Goal: Task Accomplishment & Management: Manage account settings

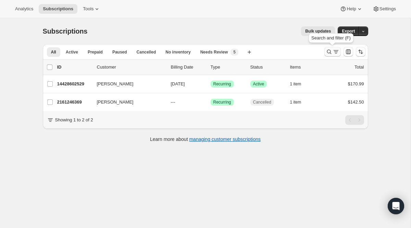
click at [326, 50] on icon "Search and filter results" at bounding box center [329, 51] width 7 height 7
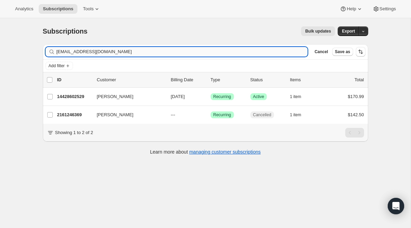
drag, startPoint x: 189, startPoint y: 49, endPoint x: 61, endPoint y: 48, distance: 128.7
click at [61, 48] on input "[EMAIL_ADDRESS][DOMAIN_NAME]" at bounding box center [181, 52] width 251 height 10
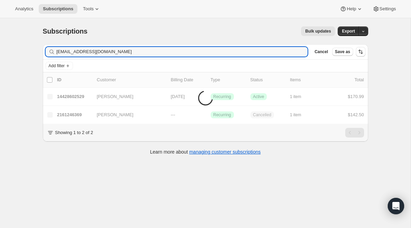
drag, startPoint x: 109, startPoint y: 47, endPoint x: 6, endPoint y: 44, distance: 102.7
click at [12, 45] on div "Subscriptions. This page is ready Subscriptions Bulk updates More actions Bulk …" at bounding box center [205, 132] width 410 height 228
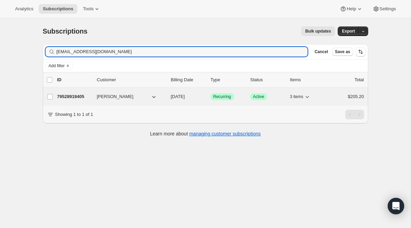
type input "[EMAIL_ADDRESS][DOMAIN_NAME]"
click at [220, 94] on span "Recurring" at bounding box center [222, 96] width 18 height 5
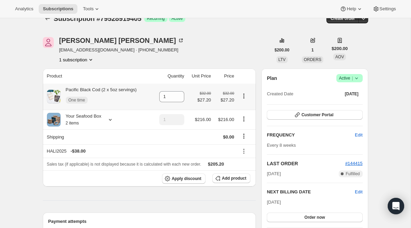
scroll to position [17, 0]
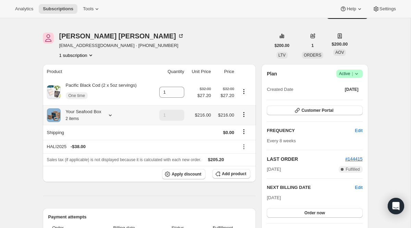
click at [106, 115] on div at bounding box center [109, 115] width 10 height 7
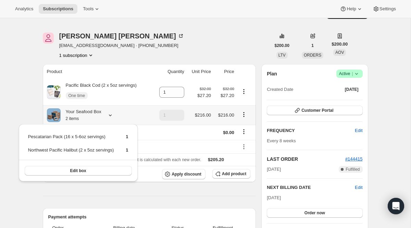
click at [106, 115] on div at bounding box center [109, 115] width 10 height 7
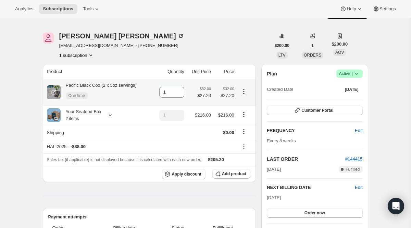
click at [244, 90] on icon "Product actions" at bounding box center [243, 91] width 7 height 7
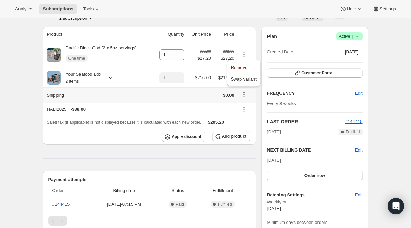
scroll to position [129, 0]
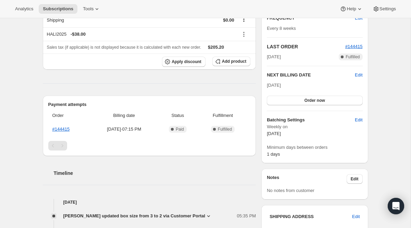
click at [210, 216] on icon at bounding box center [208, 216] width 3 height 2
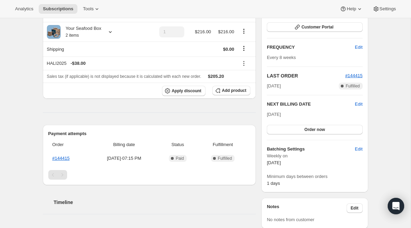
scroll to position [0, 0]
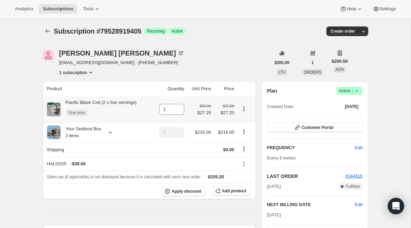
click at [243, 106] on icon "Product actions" at bounding box center [243, 108] width 7 height 7
click at [243, 124] on span "Remove" at bounding box center [239, 121] width 16 height 5
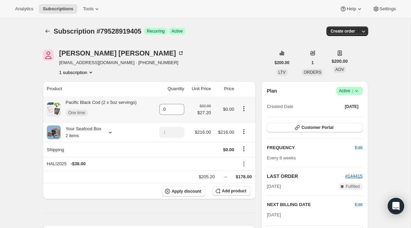
type input "0"
click at [309, 133] on div "Plan Success Active | Created Date [DATE] Customer Portal FREQUENCY Edit Every …" at bounding box center [315, 187] width 96 height 200
click at [312, 122] on div "Plan Success Active | Created Date [DATE] Customer Portal FREQUENCY Edit Every …" at bounding box center [315, 187] width 96 height 200
click at [308, 128] on span "Customer Portal" at bounding box center [317, 127] width 32 height 5
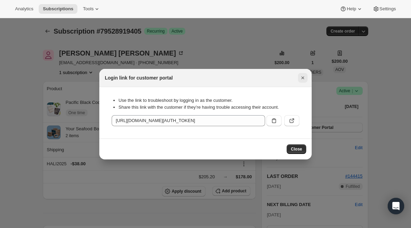
click at [306, 75] on button "Close" at bounding box center [303, 78] width 10 height 10
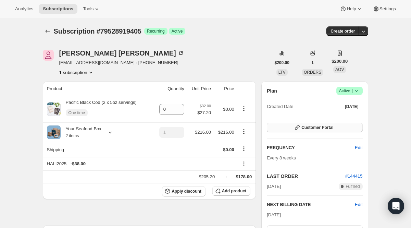
click at [303, 123] on button "Customer Portal" at bounding box center [315, 128] width 96 height 10
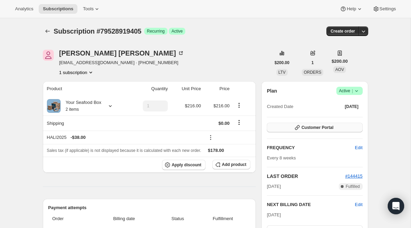
click at [296, 129] on icon "button" at bounding box center [297, 127] width 7 height 7
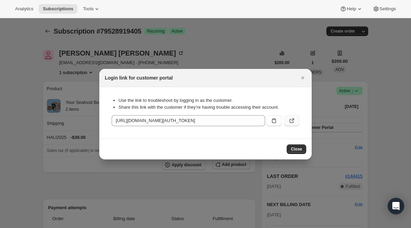
click at [292, 119] on icon ":r4i1:" at bounding box center [291, 120] width 7 height 7
click at [121, 37] on div at bounding box center [205, 114] width 411 height 228
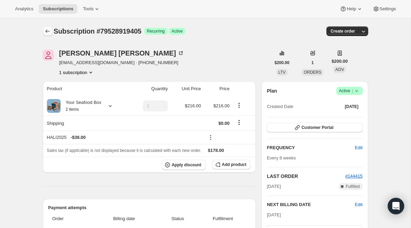
click at [45, 29] on icon "Subscriptions" at bounding box center [47, 31] width 7 height 7
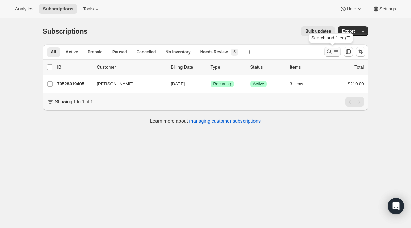
click at [328, 49] on icon "Search and filter results" at bounding box center [329, 51] width 7 height 7
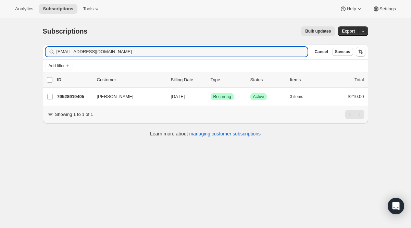
drag, startPoint x: 145, startPoint y: 48, endPoint x: 30, endPoint y: 36, distance: 115.0
click at [30, 36] on div "Subscriptions. This page is ready Subscriptions Bulk updates More actions Bulk …" at bounding box center [205, 132] width 410 height 228
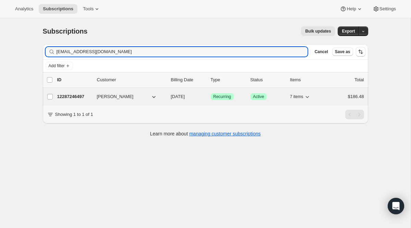
type input "[EMAIL_ADDRESS][DOMAIN_NAME]"
click at [216, 96] on span "Recurring" at bounding box center [222, 96] width 18 height 5
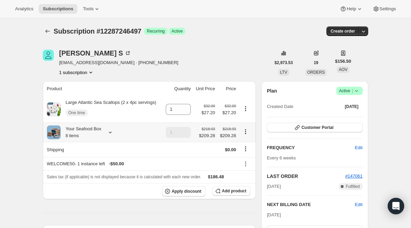
click at [112, 136] on icon at bounding box center [110, 132] width 7 height 7
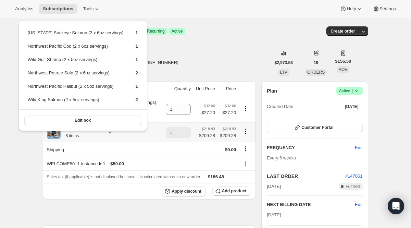
click at [112, 136] on icon at bounding box center [110, 132] width 7 height 7
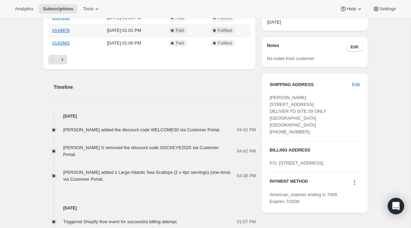
scroll to position [250, 0]
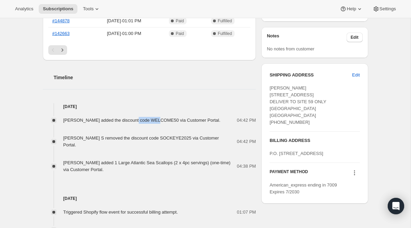
drag, startPoint x: 136, startPoint y: 128, endPoint x: 163, endPoint y: 126, distance: 27.1
click at [163, 123] on span "[PERSON_NAME] added the discount code WELCOME50 via Customer Portal." at bounding box center [141, 119] width 157 height 5
copy span "WELCOME50"
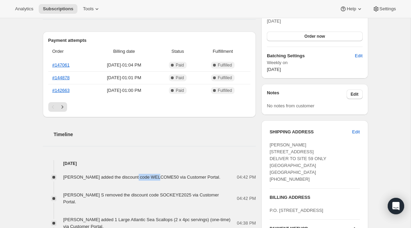
scroll to position [0, 0]
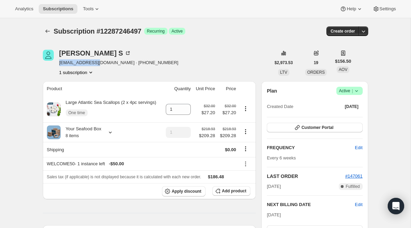
drag, startPoint x: 59, startPoint y: 64, endPoint x: 94, endPoint y: 63, distance: 35.9
click at [94, 63] on div "[PERSON_NAME] S [EMAIL_ADDRESS][DOMAIN_NAME] · [PHONE_NUMBER] 1 subscription" at bounding box center [157, 63] width 228 height 26
copy span "[EMAIL_ADDRESS][DOMAIN_NAME]"
click at [46, 29] on icon "Subscriptions" at bounding box center [47, 31] width 7 height 7
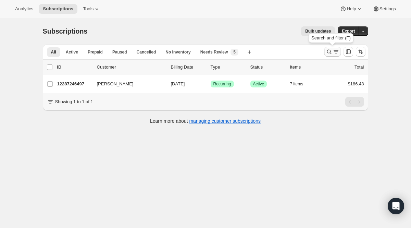
click at [331, 53] on icon "Search and filter results" at bounding box center [329, 51] width 7 height 7
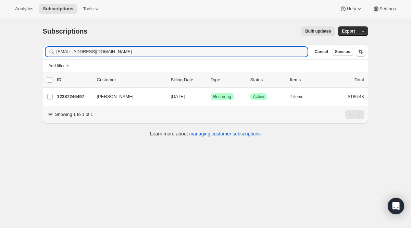
drag, startPoint x: 140, startPoint y: 49, endPoint x: 29, endPoint y: 40, distance: 111.6
click at [29, 40] on div "Subscriptions. This page is ready Subscriptions Bulk updates More actions Bulk …" at bounding box center [205, 132] width 410 height 228
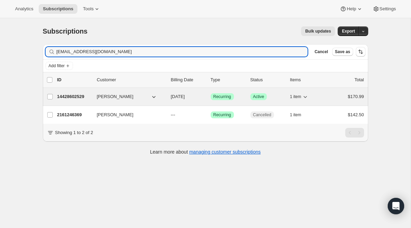
type input "[EMAIL_ADDRESS][DOMAIN_NAME]"
click at [222, 96] on span "Recurring" at bounding box center [222, 96] width 18 height 5
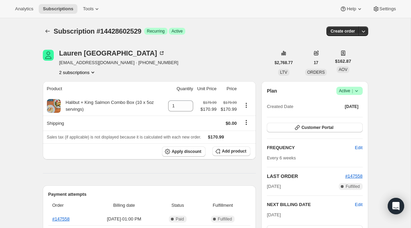
click at [345, 92] on span "Active |" at bounding box center [349, 90] width 21 height 7
click at [342, 119] on span "Cancel subscription" at bounding box center [346, 116] width 39 height 7
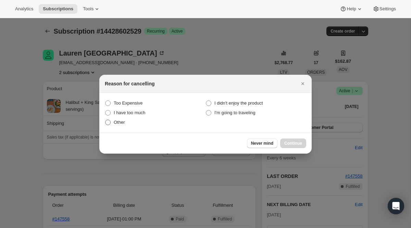
click at [114, 126] on label "Other" at bounding box center [155, 122] width 101 height 10
click at [105, 120] on input "Other" at bounding box center [105, 119] width 0 height 0
radio input "true"
click at [298, 139] on button "Continue" at bounding box center [293, 143] width 26 height 10
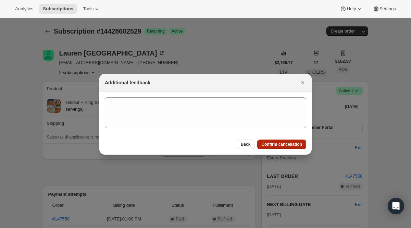
click at [296, 143] on span "Confirm cancellation" at bounding box center [281, 143] width 41 height 5
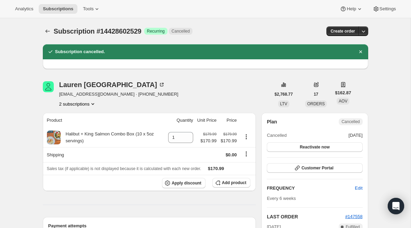
click at [47, 30] on icon "Subscriptions" at bounding box center [47, 31] width 7 height 7
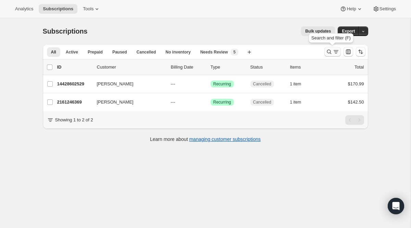
click at [327, 53] on icon "Search and filter results" at bounding box center [329, 51] width 7 height 7
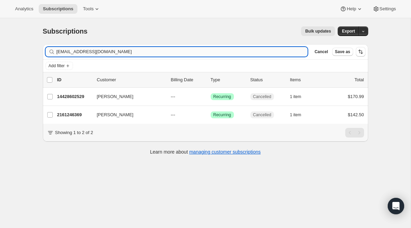
click at [150, 47] on input "[EMAIL_ADDRESS][DOMAIN_NAME]" at bounding box center [181, 52] width 251 height 10
drag, startPoint x: 149, startPoint y: 47, endPoint x: 19, endPoint y: 47, distance: 130.1
click at [19, 47] on div "Subscriptions. This page is ready Subscriptions Bulk updates More actions Bulk …" at bounding box center [205, 132] width 410 height 228
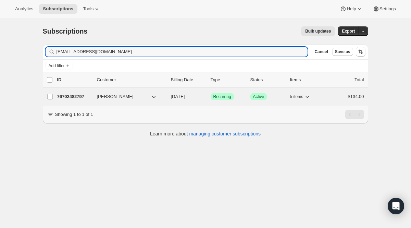
type input "[EMAIL_ADDRESS][DOMAIN_NAME]"
click at [226, 98] on span "Recurring" at bounding box center [222, 96] width 18 height 5
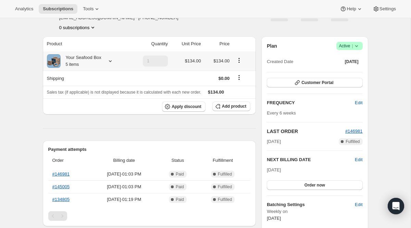
scroll to position [61, 0]
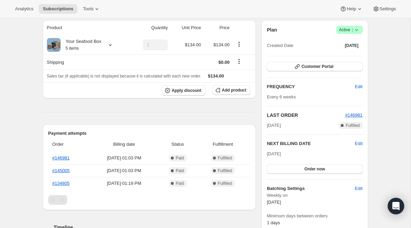
click at [355, 30] on icon at bounding box center [356, 30] width 3 height 2
click at [340, 57] on span "Cancel subscription" at bounding box center [346, 54] width 39 height 5
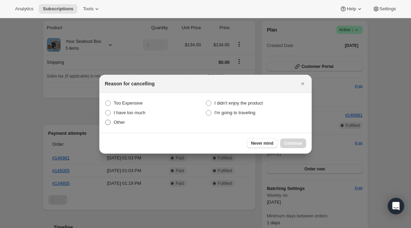
click at [122, 125] on span "Other" at bounding box center [119, 122] width 11 height 7
click at [105, 120] on input "Other" at bounding box center [105, 119] width 0 height 0
radio input "true"
click at [303, 141] on button "Continue" at bounding box center [293, 143] width 26 height 10
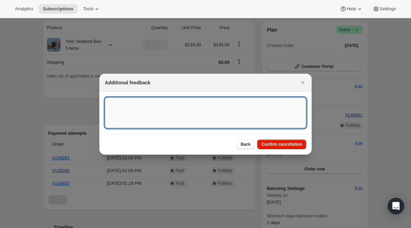
click at [187, 113] on textarea ":r51n:" at bounding box center [205, 112] width 201 height 31
paste textarea "Please suspend this. My husband just passed away. I'll be in touch."
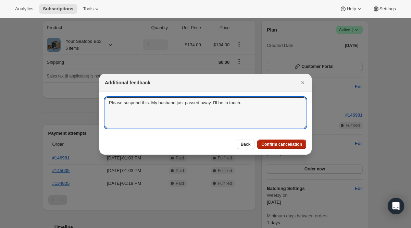
type textarea "Please suspend this. My husband just passed away. I'll be in touch."
click at [270, 142] on span "Confirm cancellation" at bounding box center [281, 143] width 41 height 5
